Goal: Check status: Check status

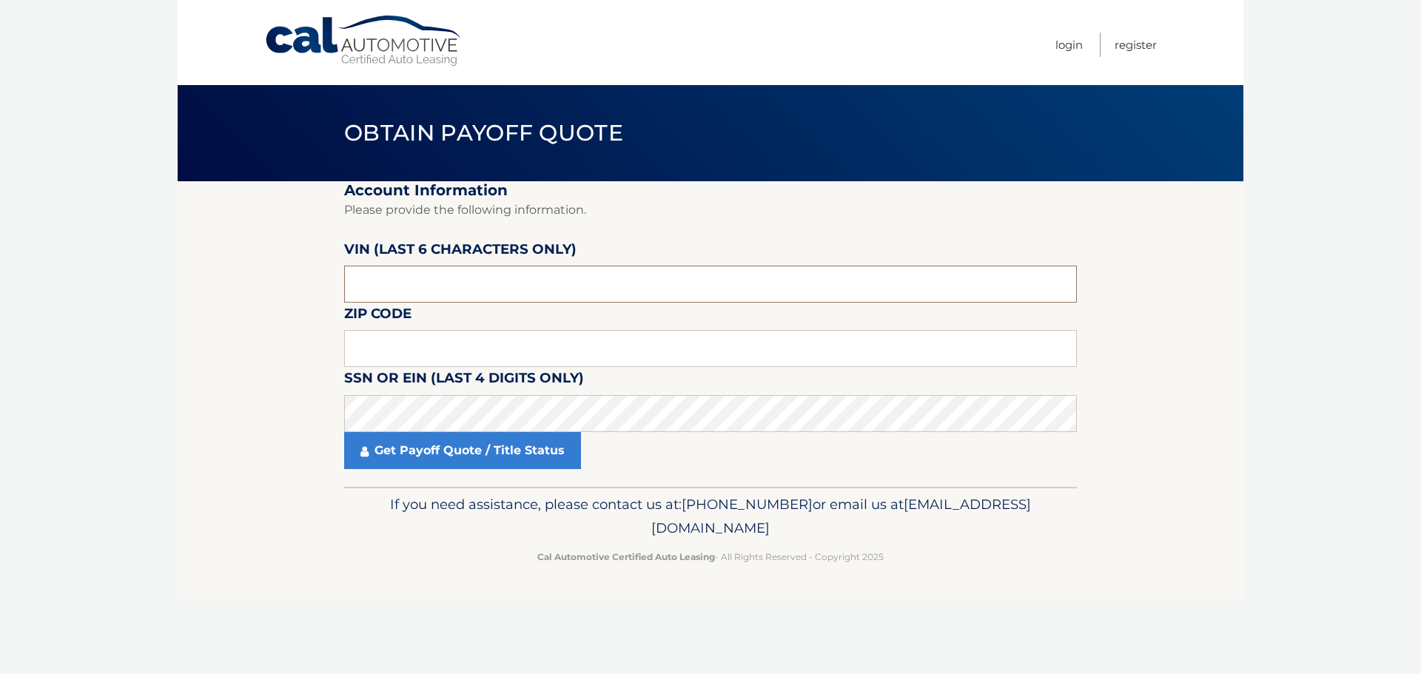
click at [601, 275] on input "text" at bounding box center [710, 284] width 733 height 37
type input "701848"
type input "15071"
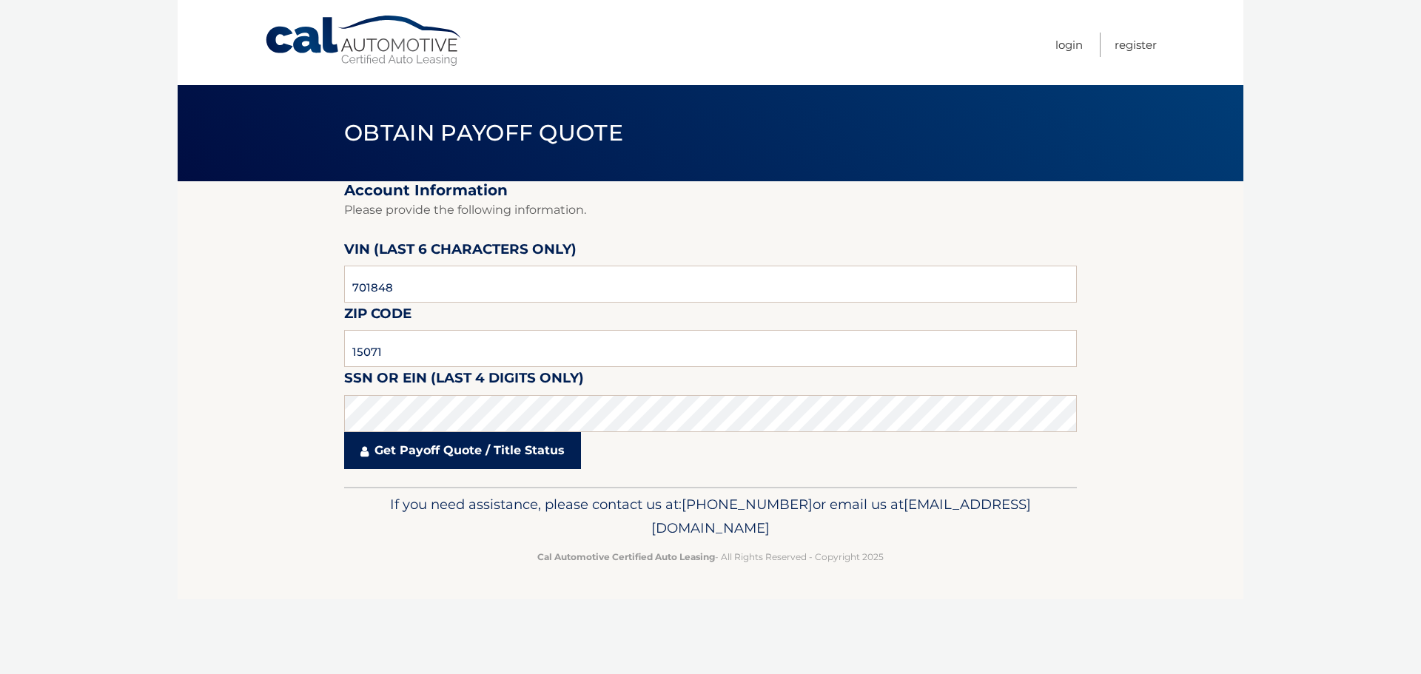
click at [458, 451] on link "Get Payoff Quote / Title Status" at bounding box center [462, 450] width 237 height 37
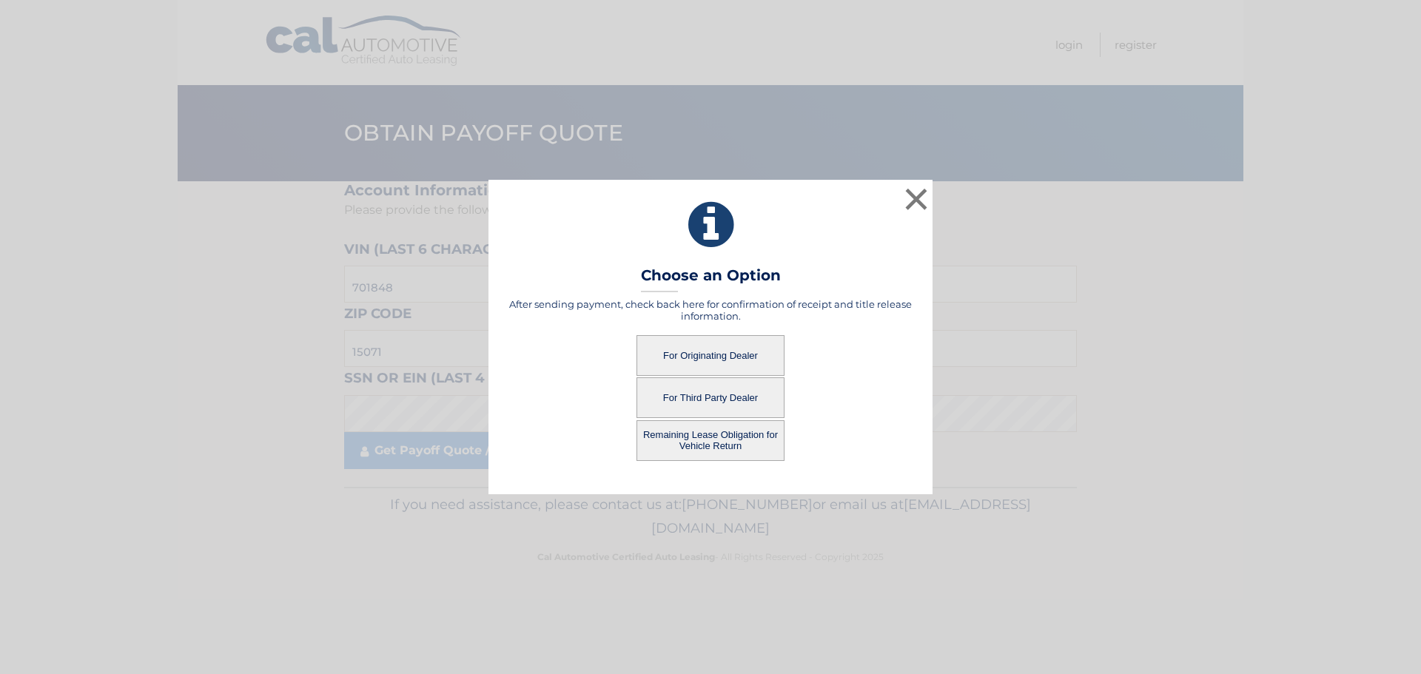
click at [734, 352] on button "For Originating Dealer" at bounding box center [711, 355] width 148 height 41
click at [705, 355] on button "For Originating Dealer" at bounding box center [711, 355] width 148 height 41
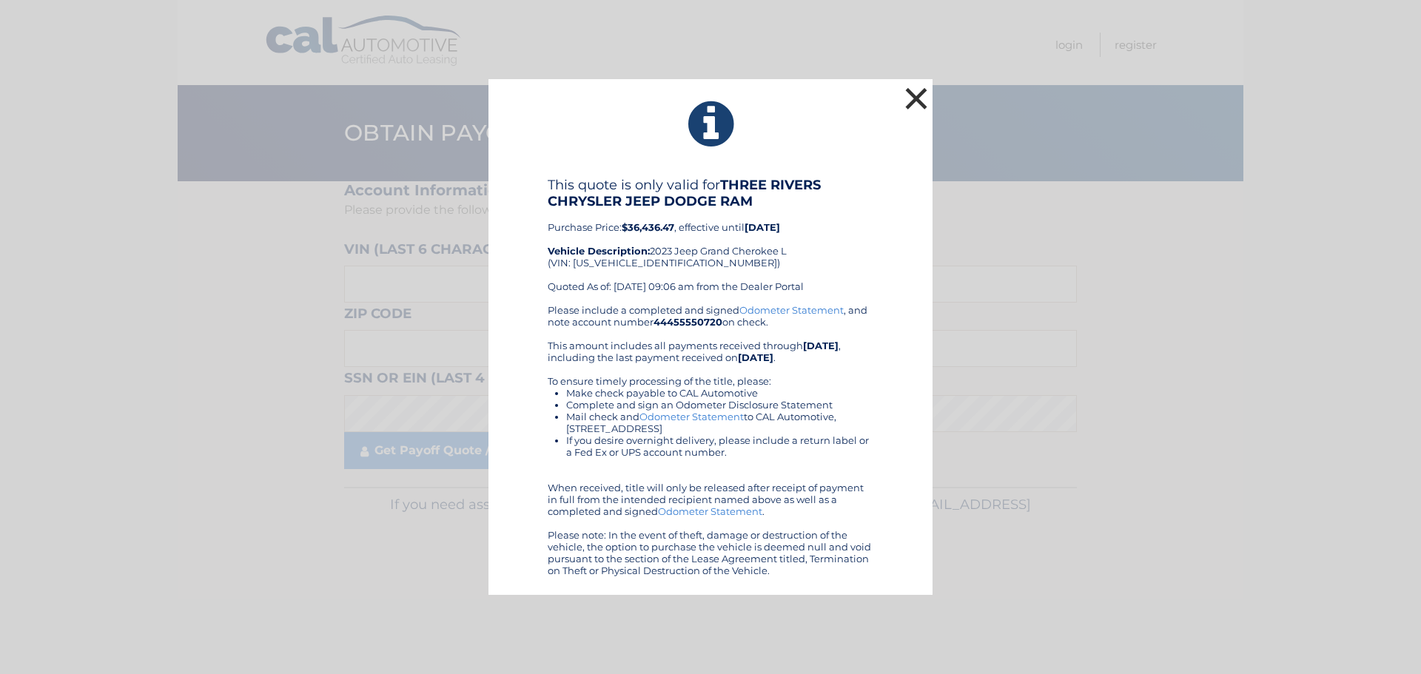
click at [917, 101] on button "×" at bounding box center [917, 99] width 30 height 30
